Goal: Check status: Check status

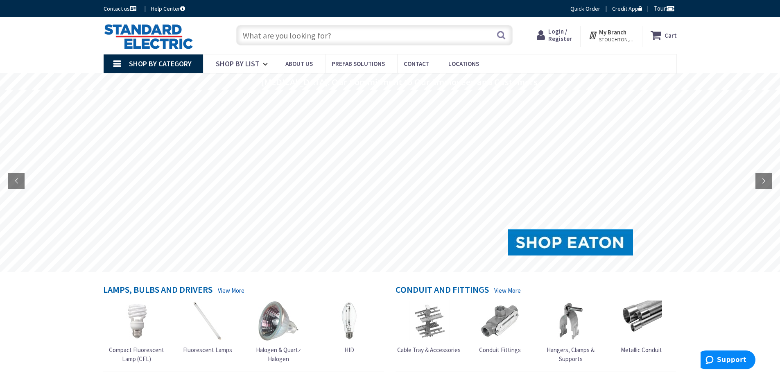
click at [555, 30] on span "Login / Register" at bounding box center [561, 34] width 24 height 15
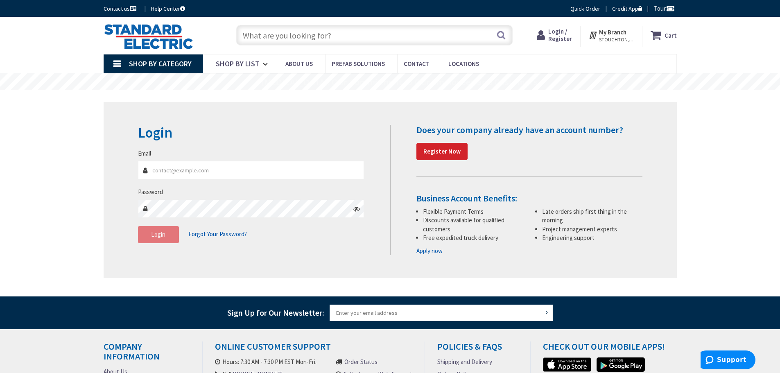
type input "[EMAIL_ADDRESS][DOMAIN_NAME]"
click at [170, 234] on button "Login" at bounding box center [158, 234] width 41 height 17
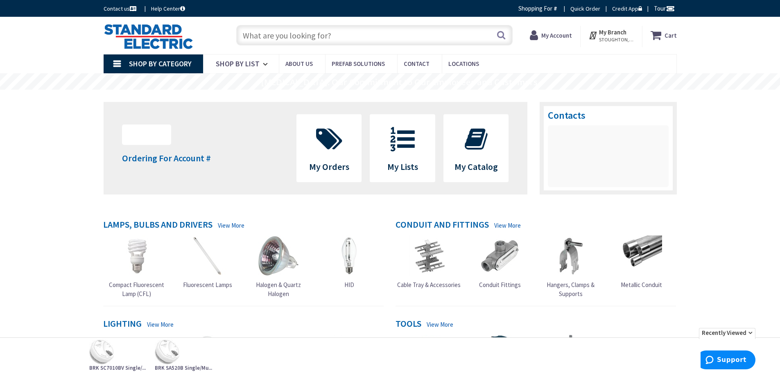
click at [555, 36] on strong "My Account" at bounding box center [557, 36] width 31 height 8
click at [322, 159] on span "My Orders" at bounding box center [329, 148] width 65 height 67
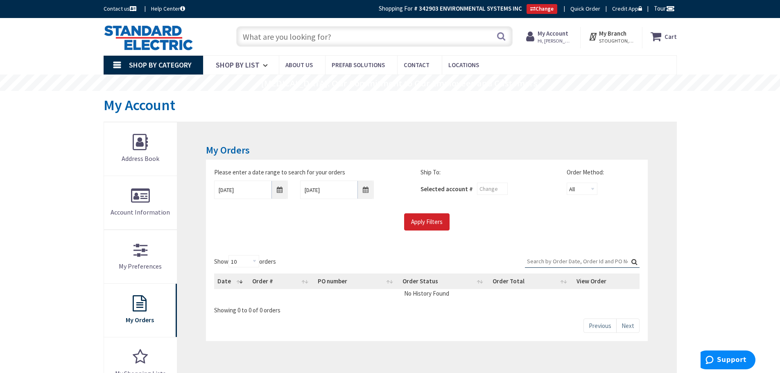
click at [555, 263] on input "Search:" at bounding box center [582, 261] width 115 height 12
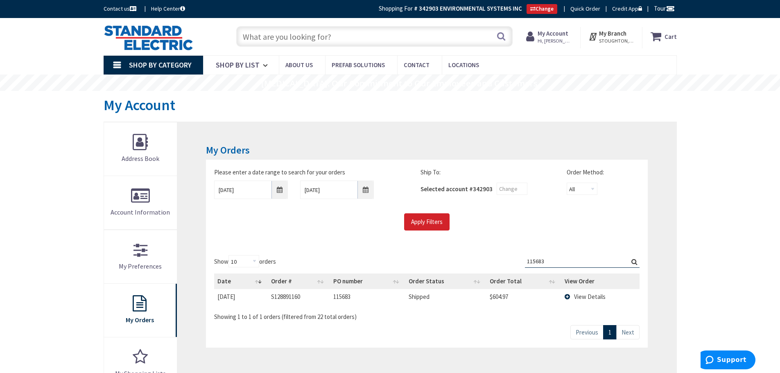
type input "115683"
click at [583, 299] on span "View Details" at bounding box center [590, 297] width 32 height 8
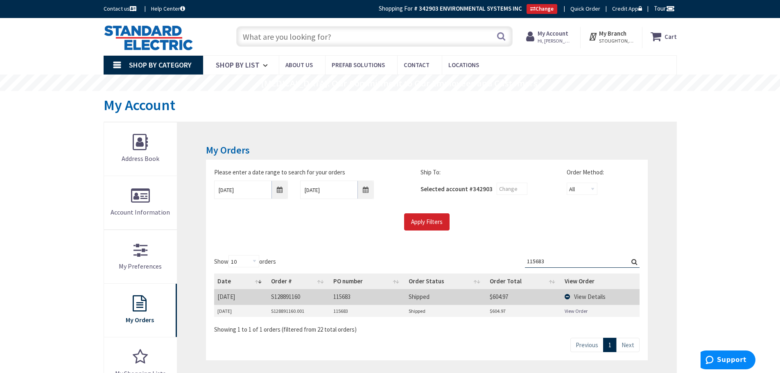
click at [570, 311] on link "View Order" at bounding box center [576, 311] width 23 height 7
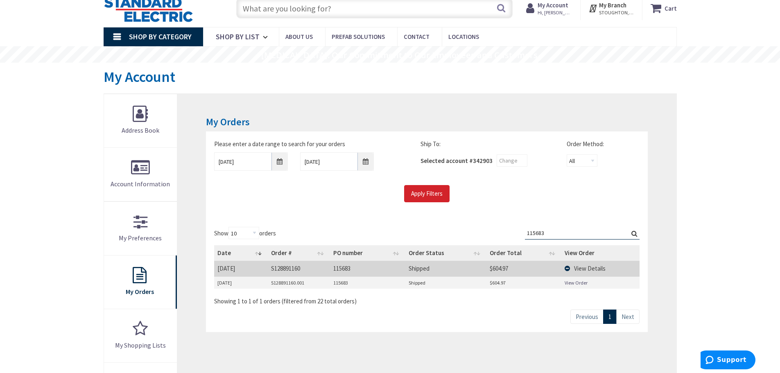
scroll to position [41, 0]
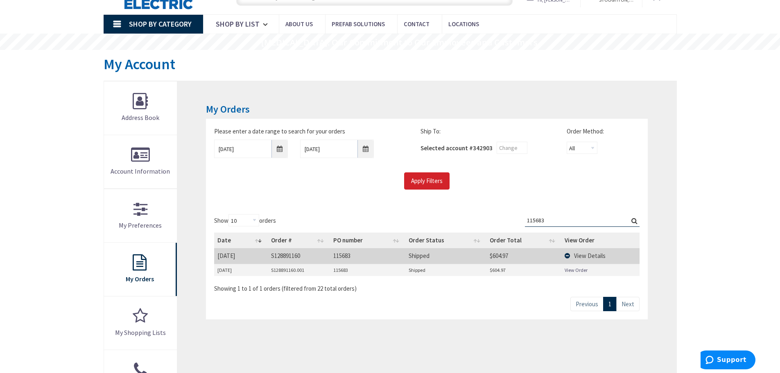
click at [572, 253] on td "View Details" at bounding box center [601, 255] width 78 height 15
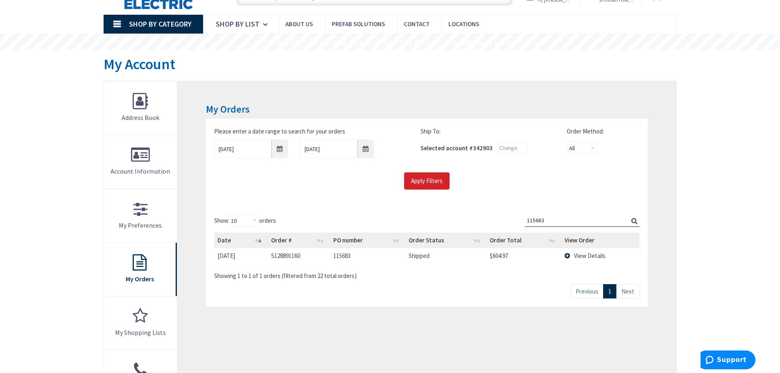
click at [572, 253] on td "View Details" at bounding box center [601, 255] width 78 height 15
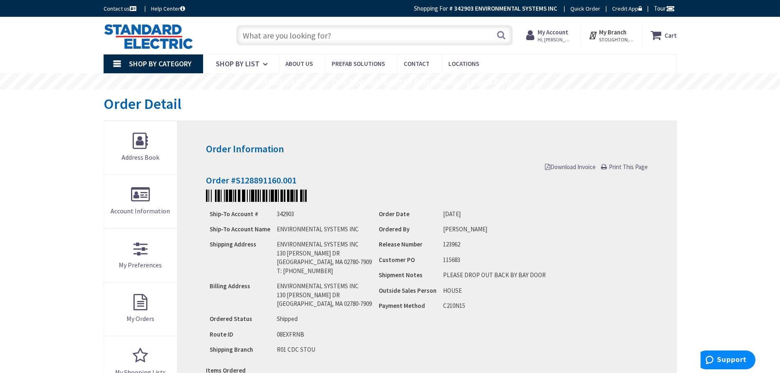
click at [571, 165] on span "Download Invoice" at bounding box center [570, 167] width 51 height 8
